Goal: Task Accomplishment & Management: Manage account settings

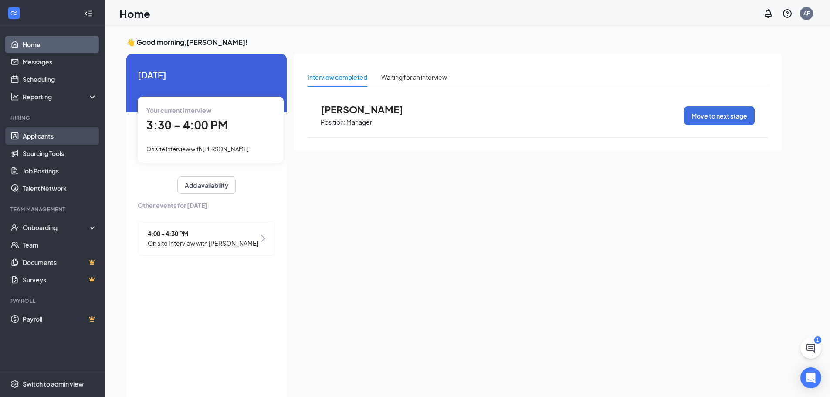
click at [48, 136] on link "Applicants" at bounding box center [60, 135] width 75 height 17
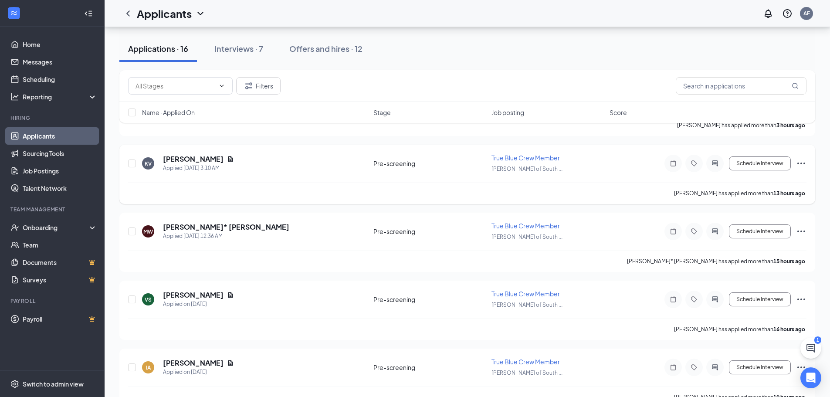
scroll to position [131, 0]
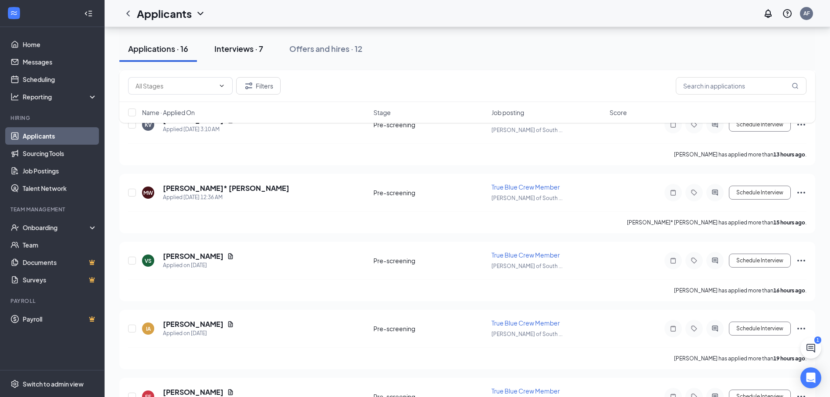
click at [241, 48] on div "Interviews · 7" at bounding box center [238, 48] width 49 height 11
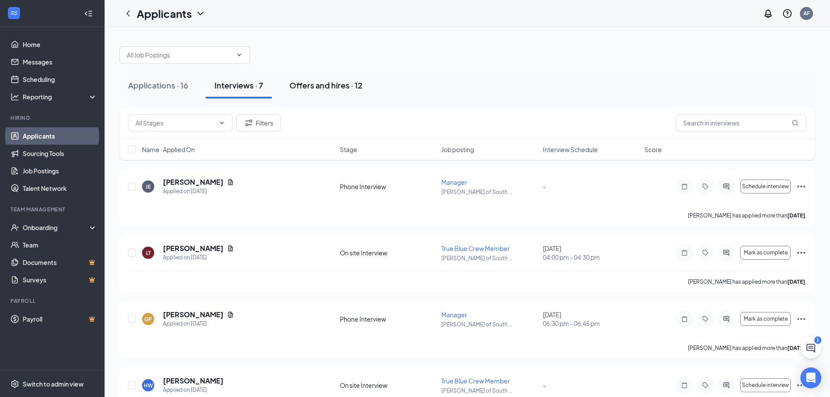
click at [311, 85] on div "Offers and hires · 12" at bounding box center [325, 85] width 73 height 11
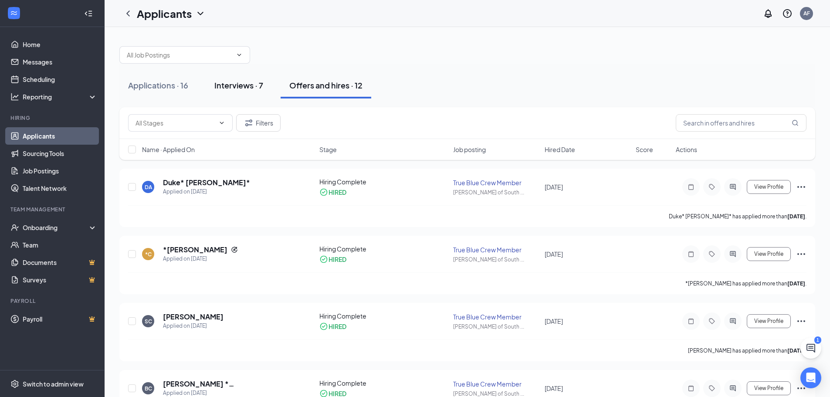
click at [244, 85] on div "Interviews · 7" at bounding box center [238, 85] width 49 height 11
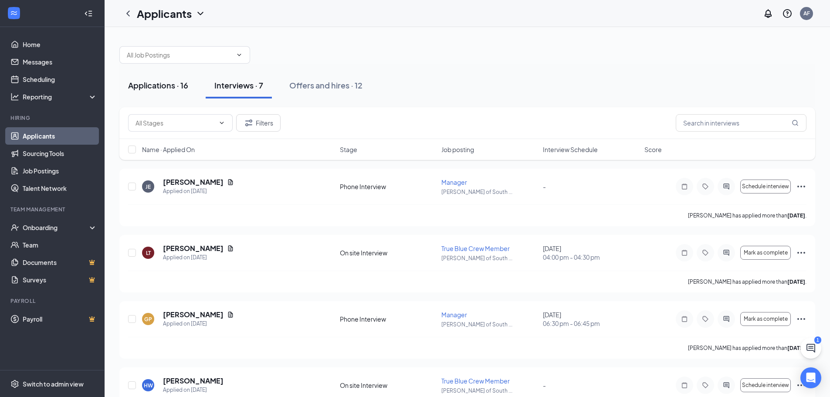
click at [154, 88] on div "Applications · 16" at bounding box center [158, 85] width 60 height 11
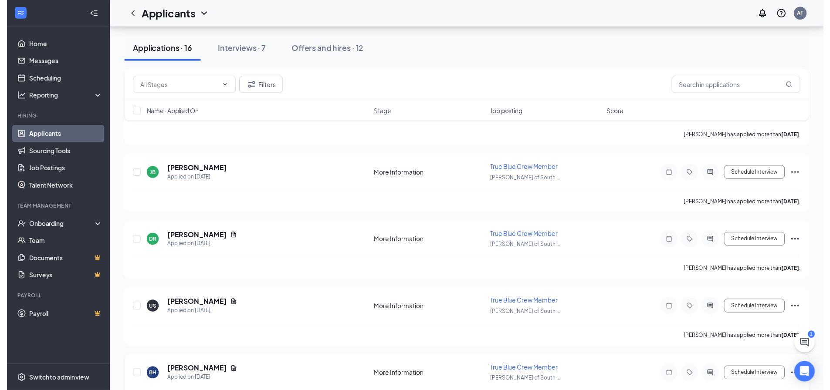
scroll to position [862, 0]
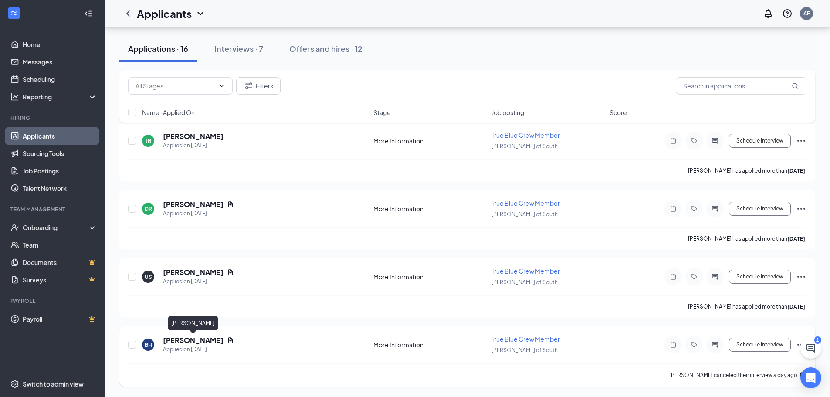
click at [193, 339] on h5 "[PERSON_NAME]" at bounding box center [193, 340] width 61 height 10
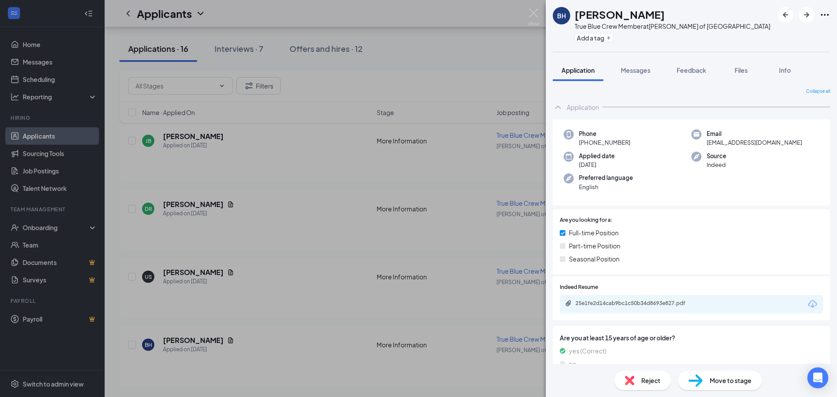
click at [461, 366] on div "BH [PERSON_NAME] True Blue Crew Member at [PERSON_NAME] of [GEOGRAPHIC_DATA] Ad…" at bounding box center [418, 198] width 837 height 397
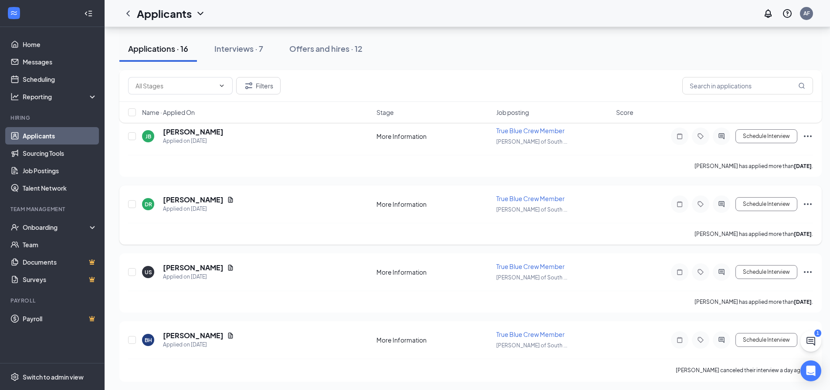
scroll to position [869, 0]
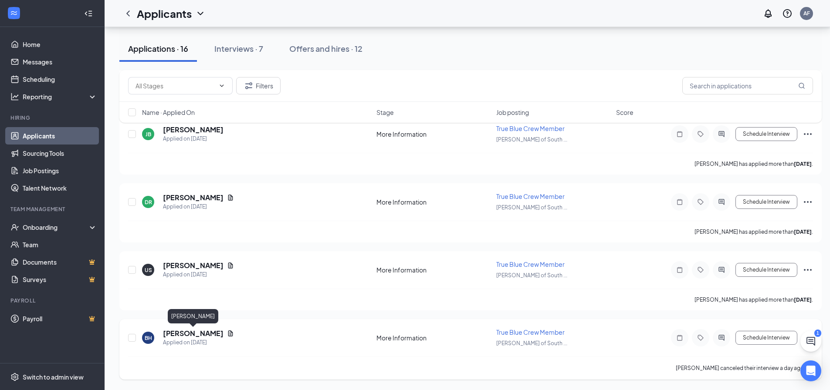
click at [180, 336] on h5 "[PERSON_NAME]" at bounding box center [193, 334] width 61 height 10
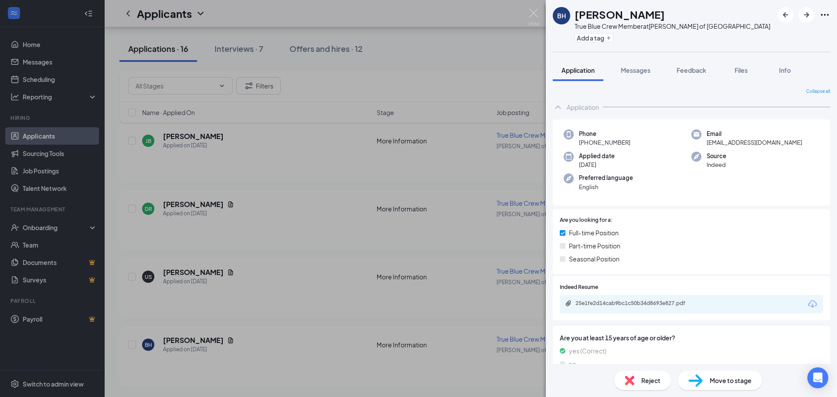
click at [644, 379] on span "Reject" at bounding box center [650, 381] width 19 height 10
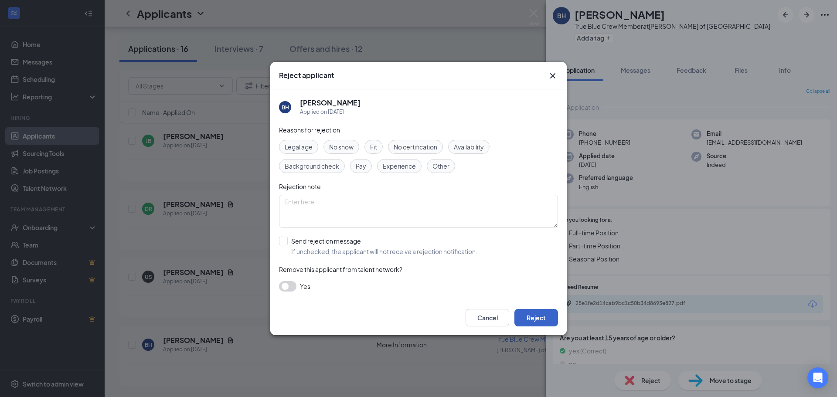
click at [530, 318] on button "Reject" at bounding box center [536, 317] width 44 height 17
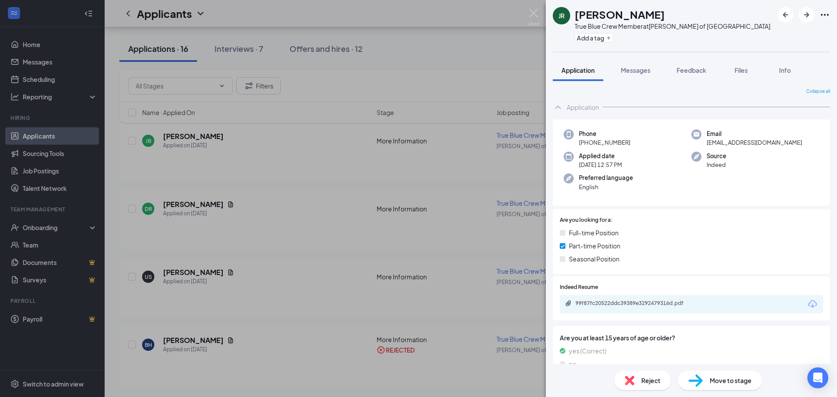
drag, startPoint x: 495, startPoint y: 22, endPoint x: 356, endPoint y: 29, distance: 140.0
click at [490, 21] on div "JR [PERSON_NAME] True Blue Crew Member at [PERSON_NAME] of [GEOGRAPHIC_DATA] Ad…" at bounding box center [418, 198] width 837 height 397
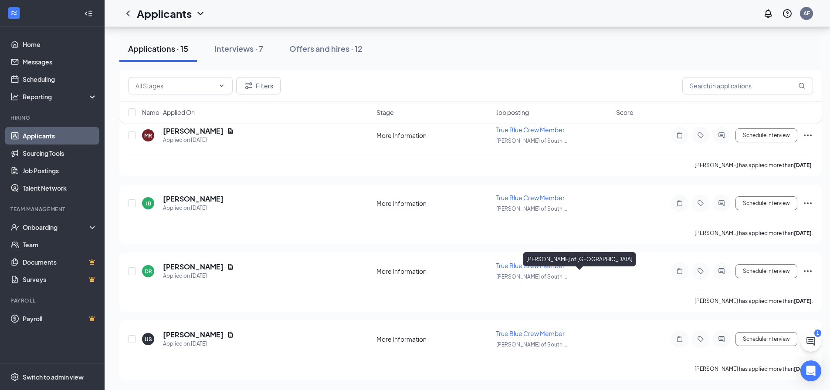
scroll to position [800, 0]
